Goal: Task Accomplishment & Management: Manage account settings

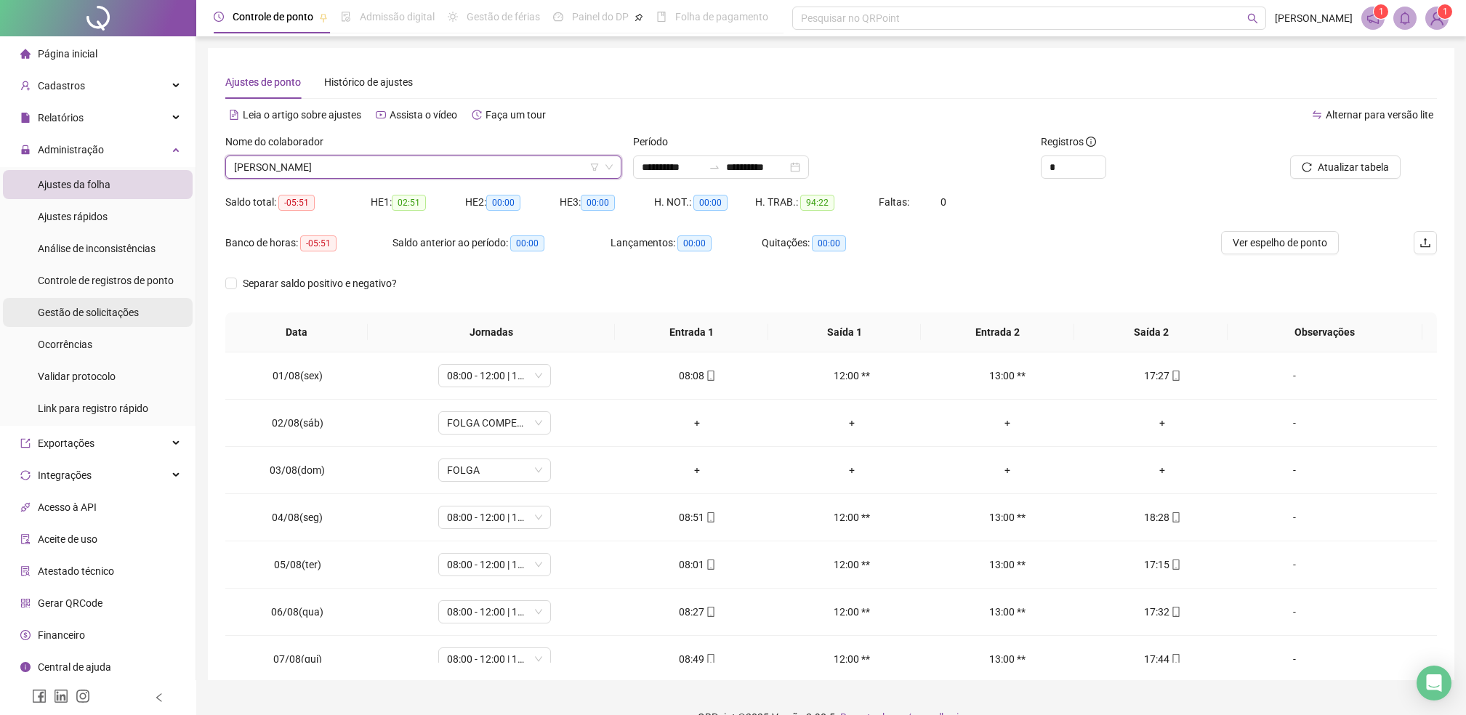
scroll to position [27, 0]
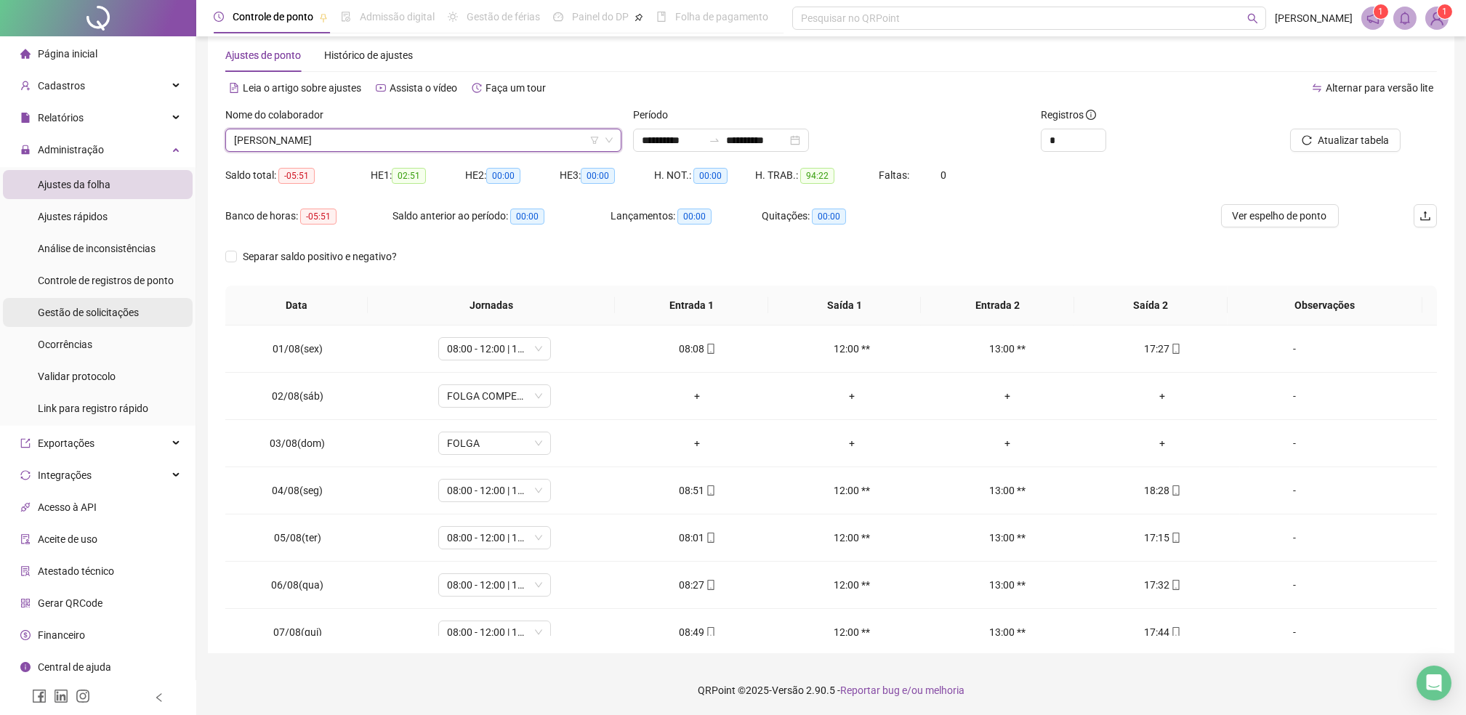
click at [94, 316] on span "Gestão de solicitações" at bounding box center [88, 313] width 101 height 12
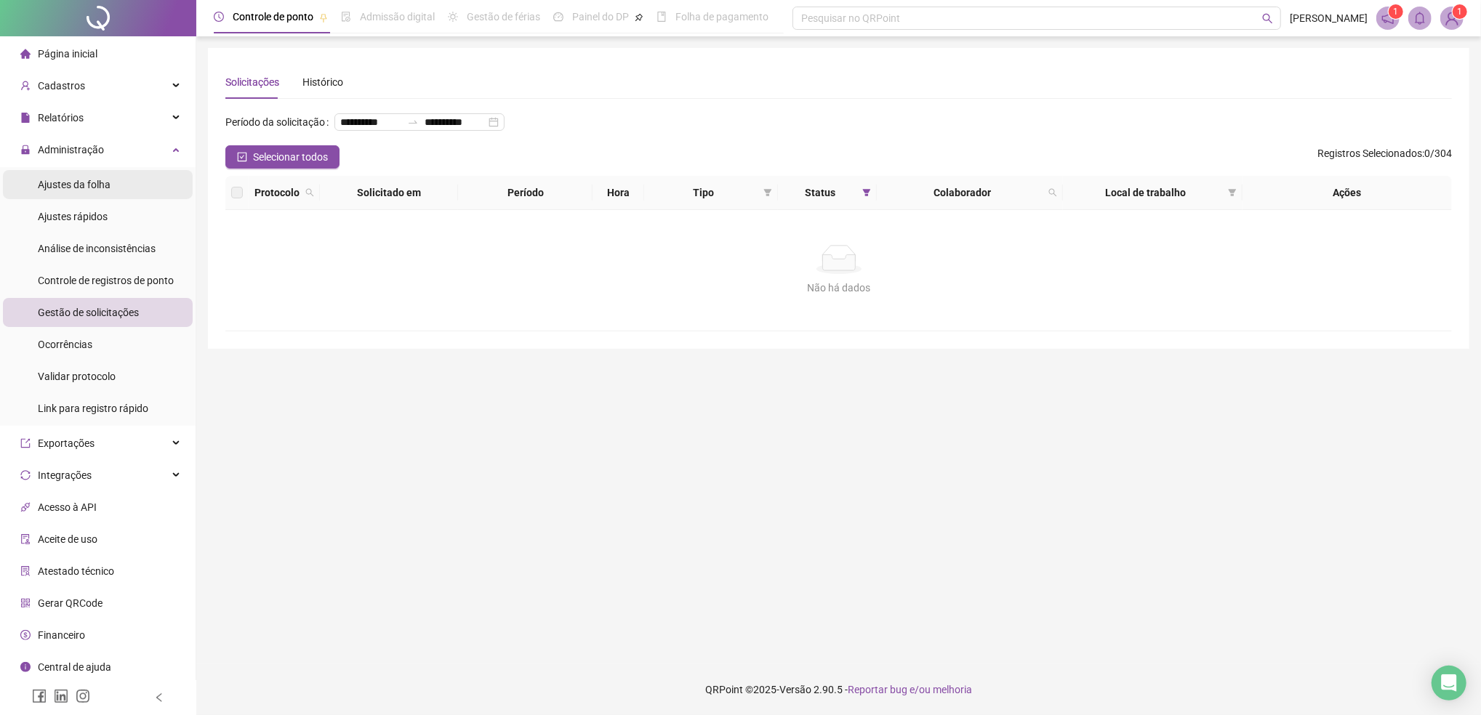
drag, startPoint x: 62, startPoint y: 188, endPoint x: 60, endPoint y: 177, distance: 11.0
click at [63, 188] on span "Ajustes da folha" at bounding box center [74, 185] width 73 height 12
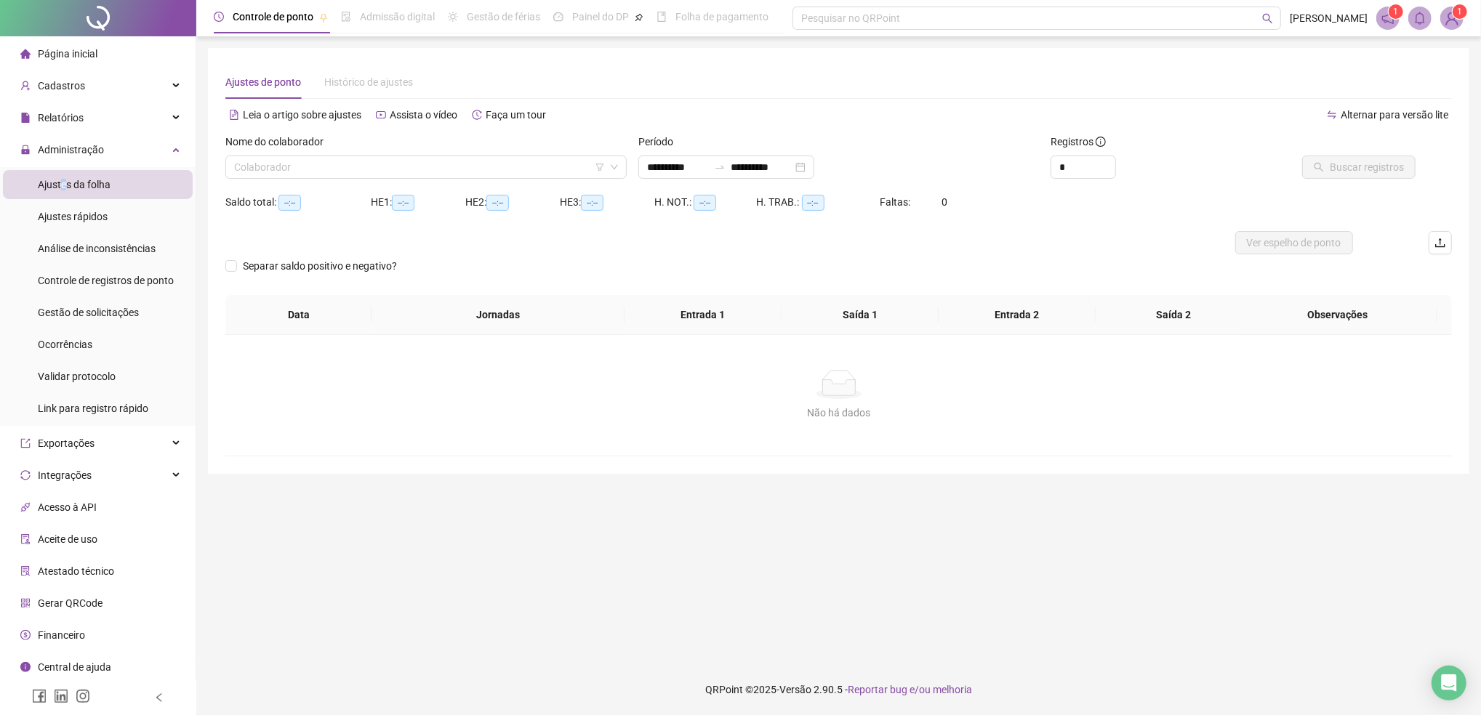
type input "**********"
drag, startPoint x: 60, startPoint y: 177, endPoint x: 60, endPoint y: 150, distance: 26.2
click at [60, 150] on span "Administração" at bounding box center [71, 150] width 66 height 12
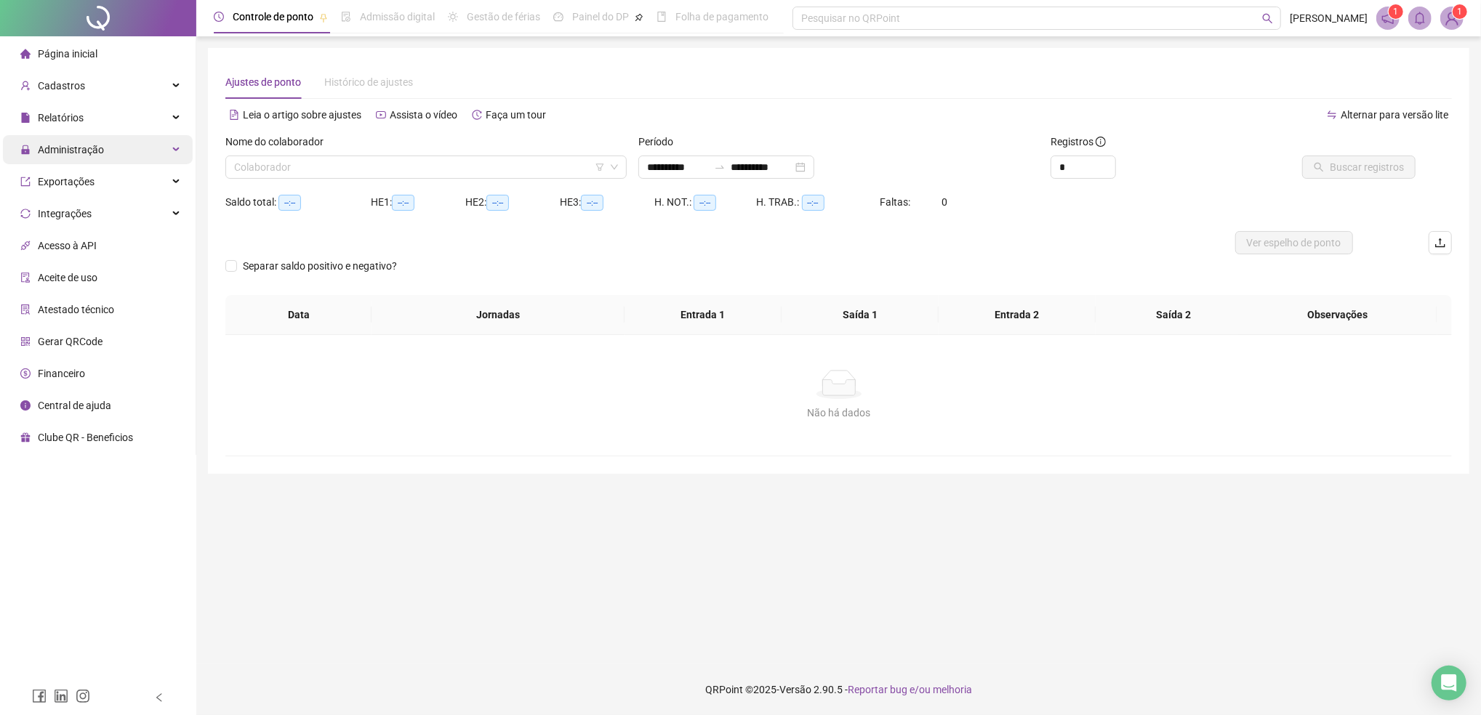
click at [83, 147] on span "Administração" at bounding box center [71, 150] width 66 height 12
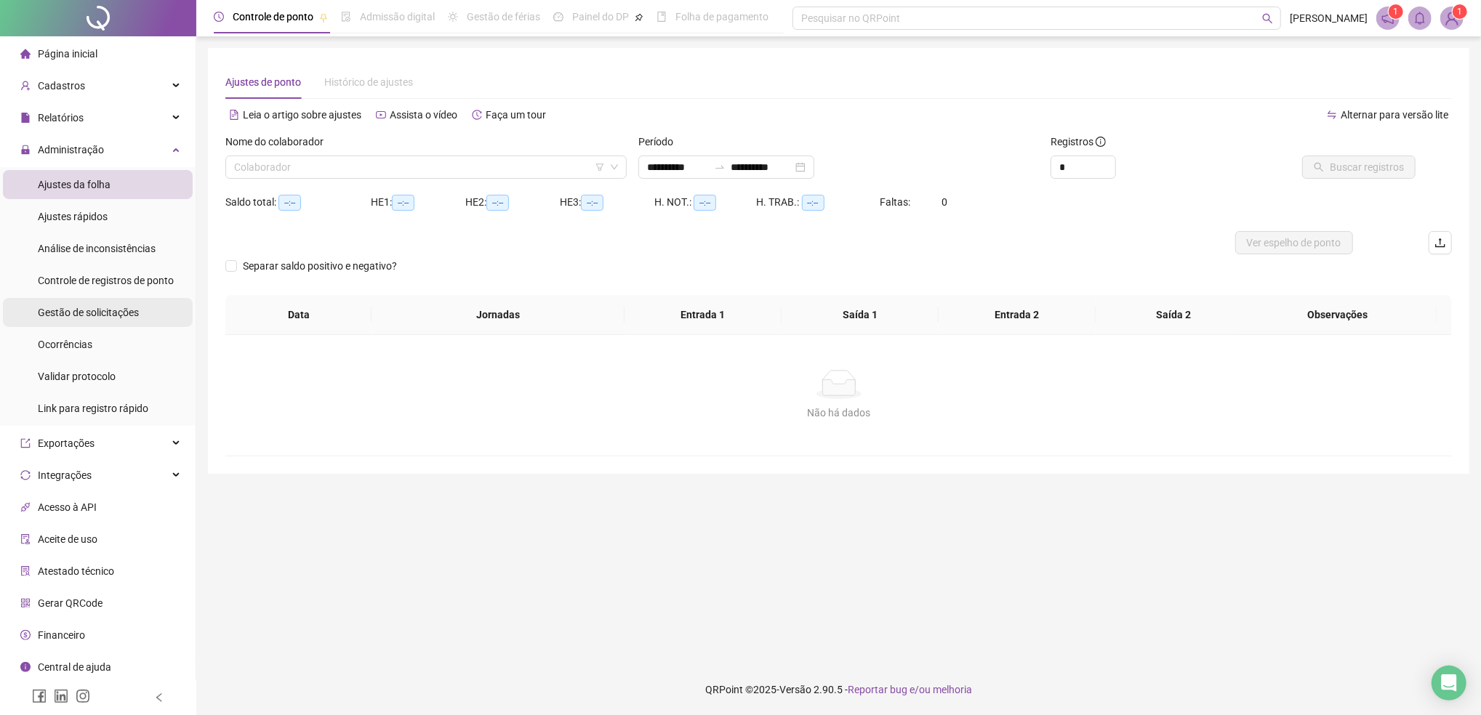
click at [98, 318] on span "Gestão de solicitações" at bounding box center [88, 313] width 101 height 12
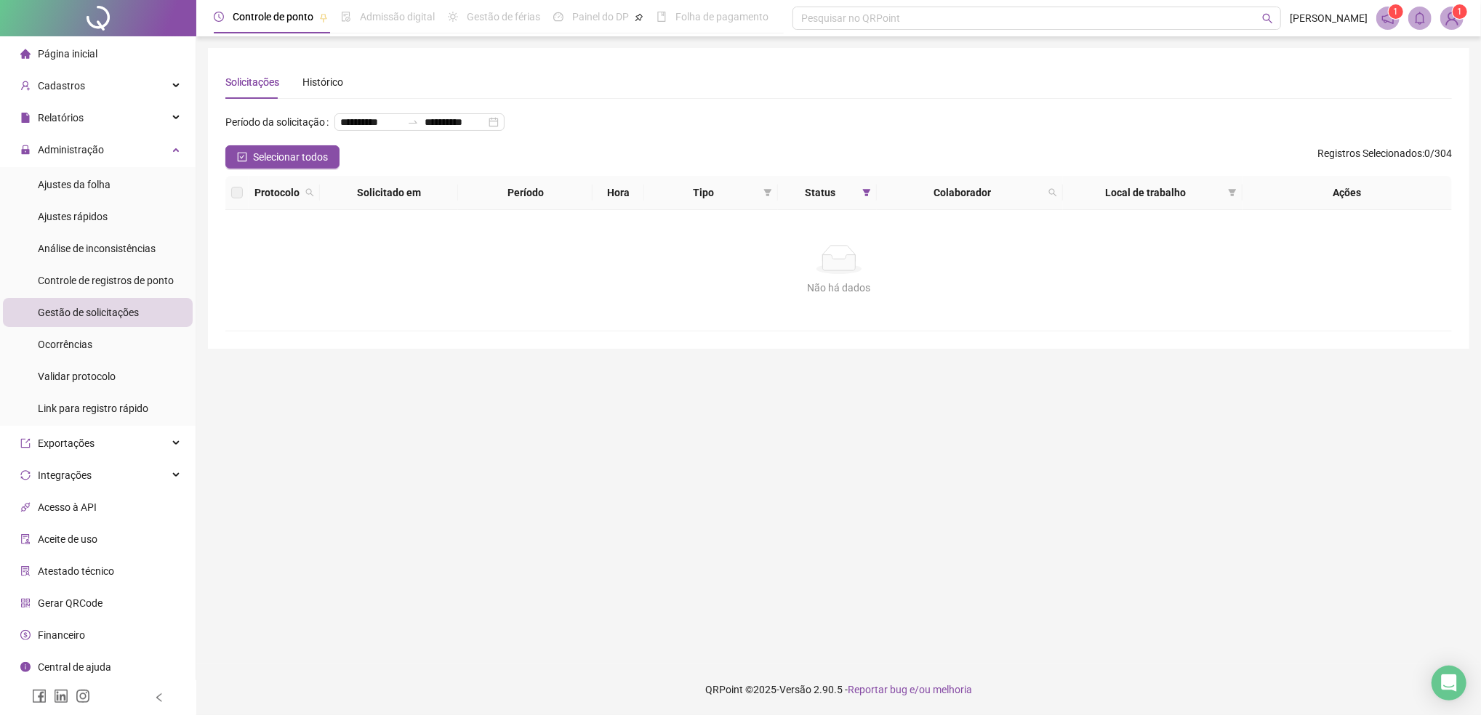
click at [617, 136] on div "**********" at bounding box center [838, 128] width 1226 height 35
click at [99, 151] on span "Administração" at bounding box center [71, 150] width 66 height 12
